Goal: Task Accomplishment & Management: Manage account settings

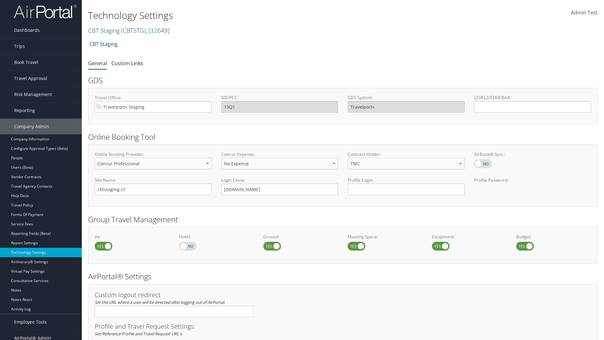
select select "4"
click at [104, 30] on link "CBT Staging ( CBTSTG ) , [ 32649 ]" at bounding box center [128, 30] width 81 height 8
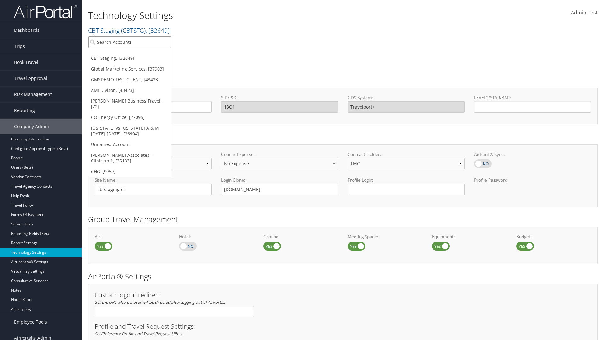
click at [130, 42] on input "search" at bounding box center [129, 42] width 83 height 12
type input "CBTSTG"
click at [130, 53] on div "CBT Staging (CBTSTG), [32649]" at bounding box center [130, 54] width 90 height 6
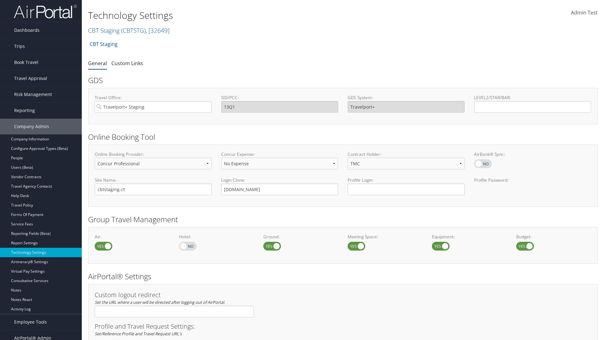
select select "4"
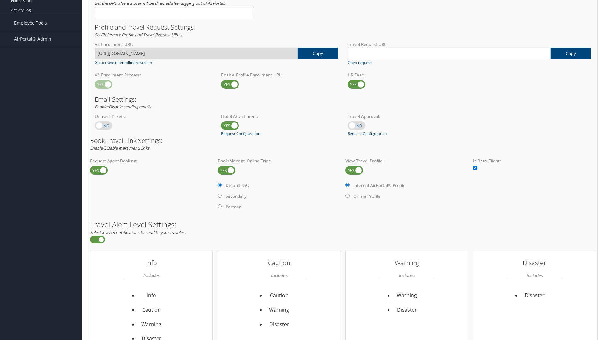
click at [354, 170] on label at bounding box center [354, 170] width 18 height 9
click at [353, 170] on input "checkbox" at bounding box center [351, 171] width 4 height 4
click at [354, 170] on label at bounding box center [354, 170] width 18 height 9
click at [353, 170] on input "checkbox" at bounding box center [351, 171] width 4 height 4
checkbox input "true"
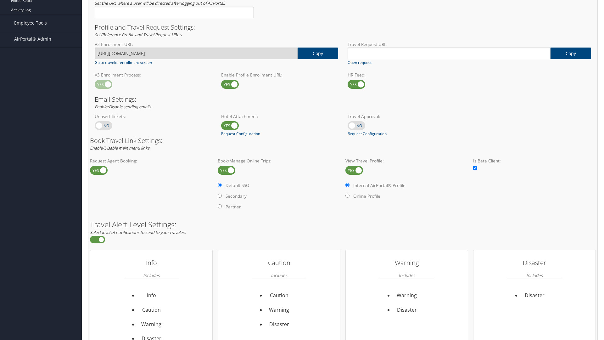
click at [367, 196] on label "Online Profile" at bounding box center [366, 196] width 27 height 6
click at [349, 196] on input "Online Profile" at bounding box center [347, 195] width 4 height 4
radio input "true"
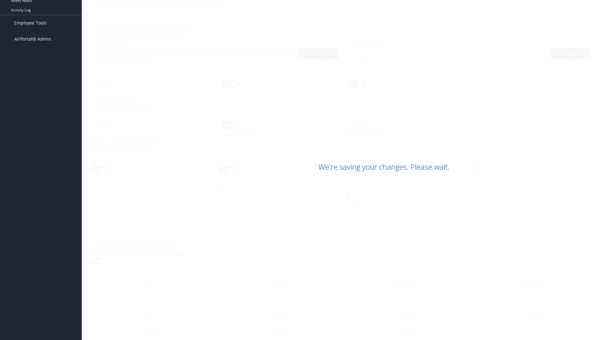
scroll to position [385, 0]
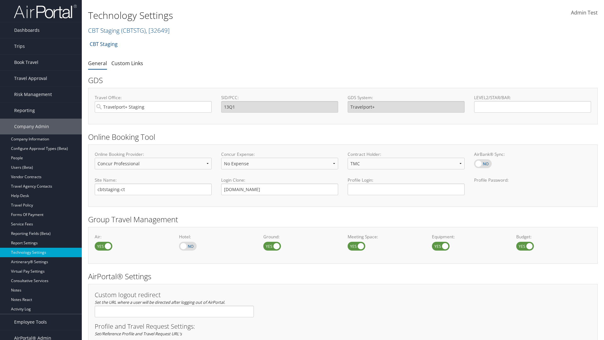
select select "4"
